Goal: Task Accomplishment & Management: Manage account settings

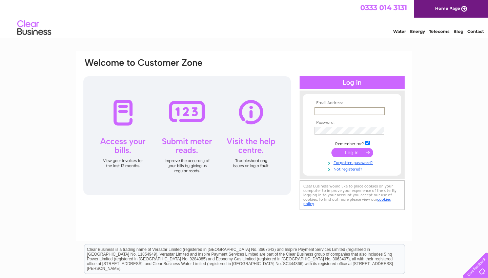
type input "[EMAIL_ADDRESS][DOMAIN_NAME]"
click at [352, 152] on input "submit" at bounding box center [353, 152] width 42 height 9
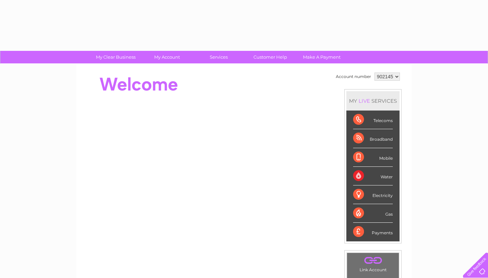
click at [353, 150] on li "Mobile" at bounding box center [373, 157] width 53 height 19
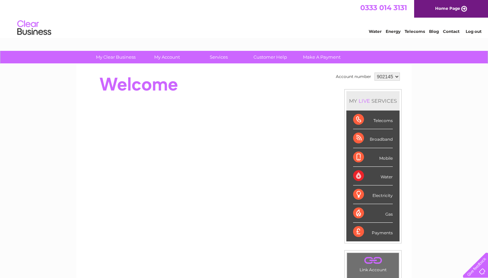
select select "943963"
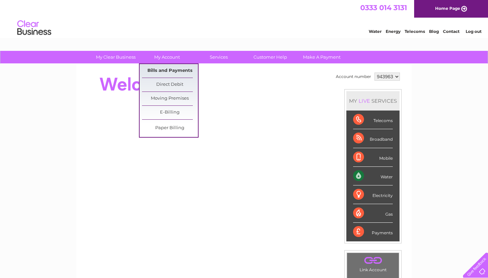
click at [169, 69] on link "Bills and Payments" at bounding box center [170, 71] width 56 height 14
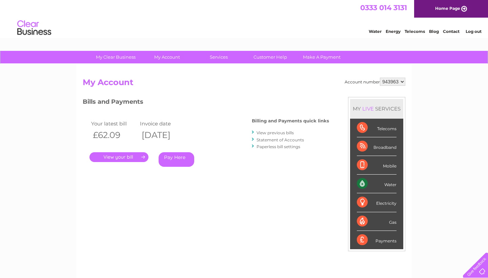
click at [139, 157] on link "." at bounding box center [119, 157] width 59 height 10
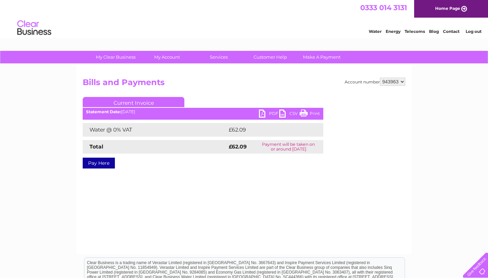
click at [263, 115] on link "PDF" at bounding box center [269, 115] width 20 height 10
select select "993980"
select select "945541"
